Goal: Task Accomplishment & Management: Use online tool/utility

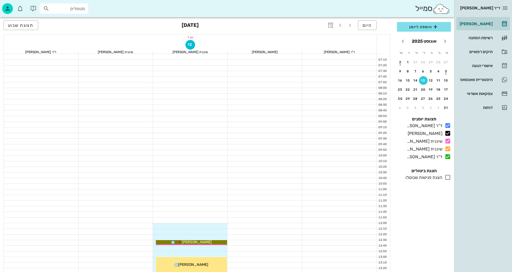
scroll to position [242, 0]
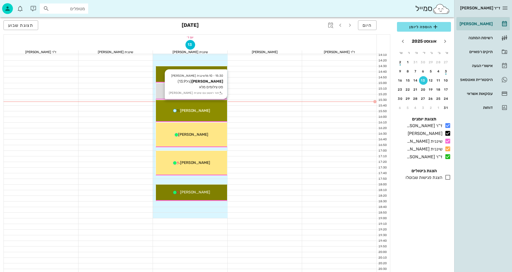
click at [222, 107] on div "15:30 - 16:10 שיננית [PERSON_NAME] [PERSON_NAME] (גיל 13.9 ) סט צילומים מלא תור…" at bounding box center [191, 111] width 71 height 22
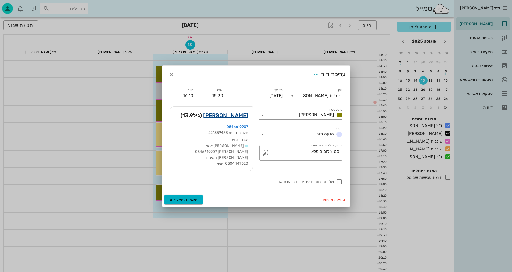
click at [239, 118] on link "[PERSON_NAME]" at bounding box center [225, 115] width 45 height 9
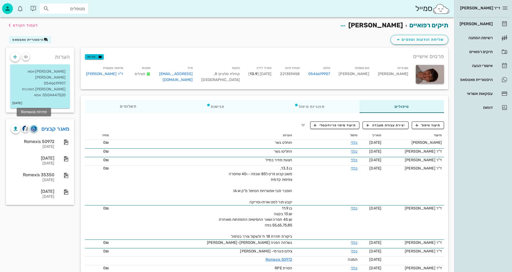
click at [34, 126] on img "button" at bounding box center [33, 129] width 5 height 6
click at [24, 126] on img "button" at bounding box center [25, 129] width 6 height 6
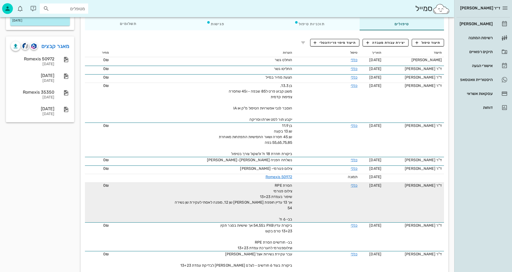
scroll to position [81, 0]
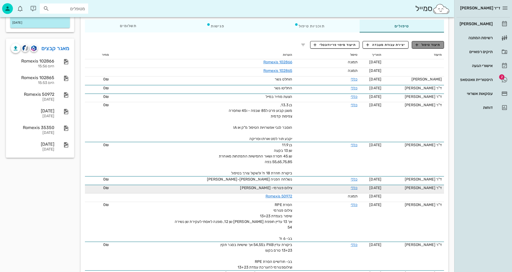
click at [436, 48] on button "תיעוד טיפול" at bounding box center [428, 45] width 32 height 8
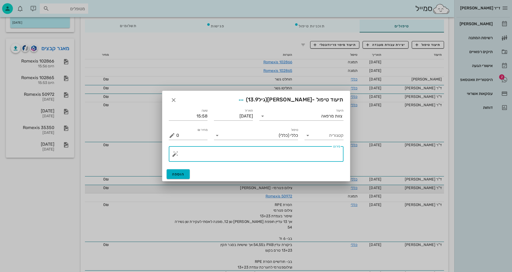
click at [280, 159] on textarea "פירוט" at bounding box center [258, 155] width 164 height 13
drag, startPoint x: 266, startPoint y: 117, endPoint x: 269, endPoint y: 117, distance: 2.7
click at [266, 117] on div "תיעוד צוות מרפאה" at bounding box center [301, 116] width 84 height 9
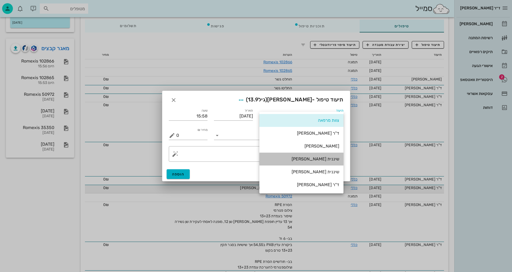
drag, startPoint x: 334, startPoint y: 159, endPoint x: 327, endPoint y: 164, distance: 8.9
click at [334, 159] on div "שיננית [PERSON_NAME]" at bounding box center [301, 159] width 75 height 5
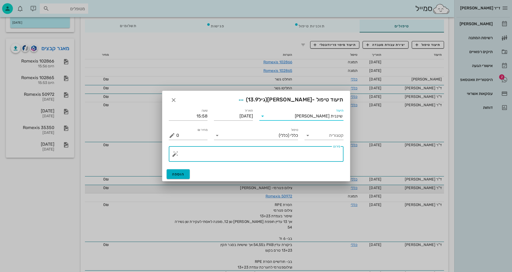
click at [310, 150] on textarea "פירוט" at bounding box center [258, 155] width 164 height 13
type textarea "צילומים קליניים+פנ+צפ+נשכים ופ"ק קידמיות +סריקה וצ.אפליקציה"
click at [180, 177] on button "הוספה" at bounding box center [178, 174] width 23 height 10
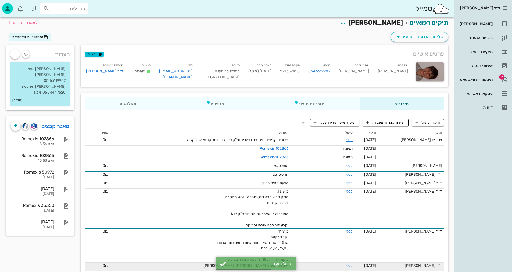
scroll to position [0, 0]
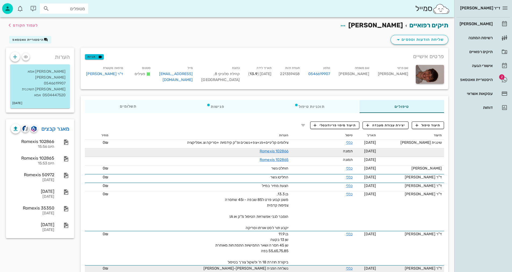
drag, startPoint x: 279, startPoint y: 150, endPoint x: 346, endPoint y: 151, distance: 67.4
click at [346, 151] on span "תמונה" at bounding box center [348, 151] width 10 height 5
drag, startPoint x: 65, startPoint y: 139, endPoint x: 107, endPoint y: 31, distance: 115.9
click at [107, 31] on div "תיקים רפואיים [PERSON_NAME] לעמוד הקודם" at bounding box center [227, 25] width 449 height 17
drag, startPoint x: 339, startPoint y: 154, endPoint x: 147, endPoint y: 124, distance: 194.3
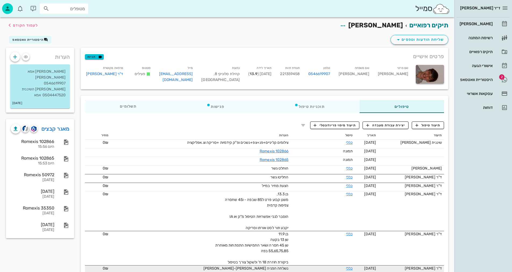
click at [20, 26] on span "לעמוד הקודם" at bounding box center [25, 25] width 25 height 5
